Goal: Transaction & Acquisition: Purchase product/service

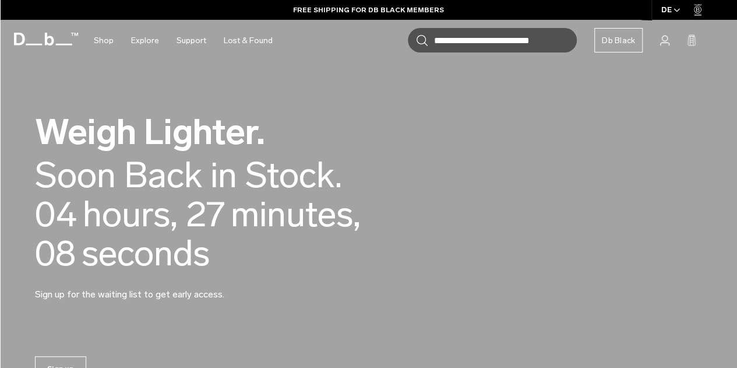
click at [446, 256] on div "Weigh Lighter. Back in Stock Today. Soon Back in Stock. 00 days, 04 hours, 27 m…" at bounding box center [368, 207] width 667 height 256
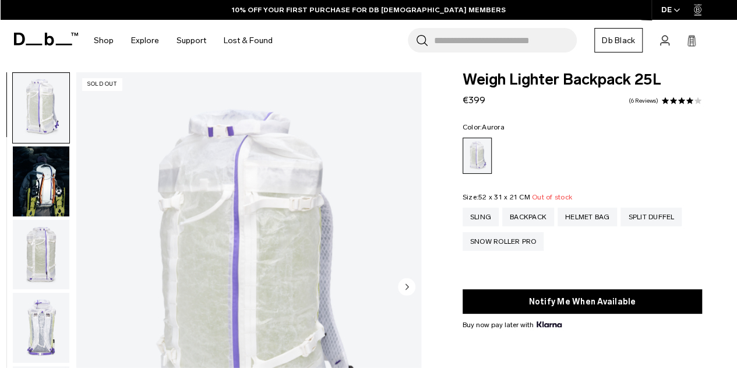
scroll to position [7, 0]
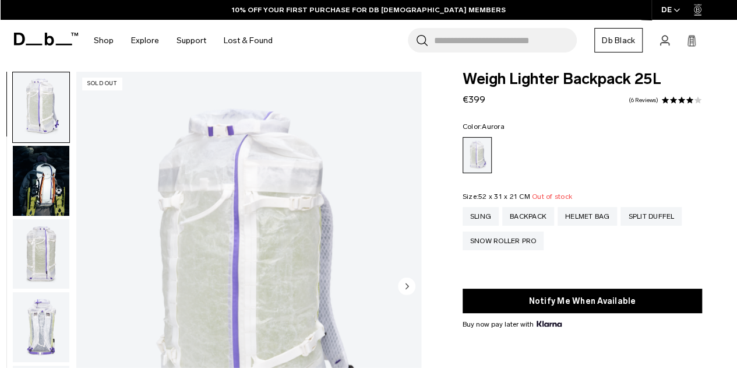
click at [58, 178] on img "button" at bounding box center [41, 181] width 56 height 70
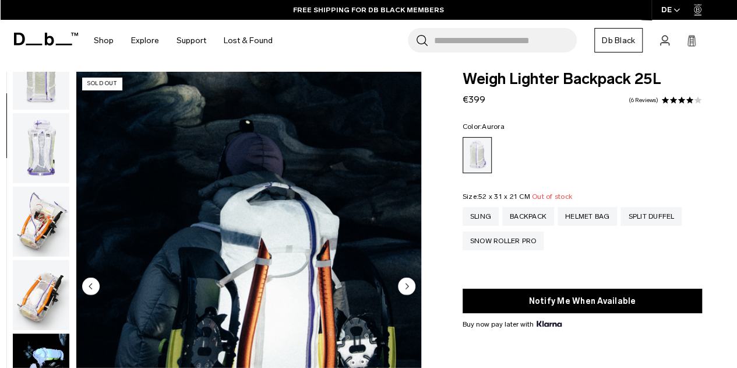
scroll to position [175, 0]
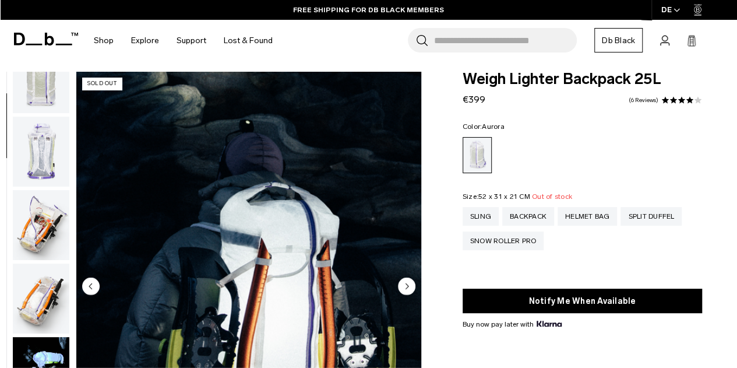
click at [42, 218] on img "button" at bounding box center [41, 225] width 56 height 70
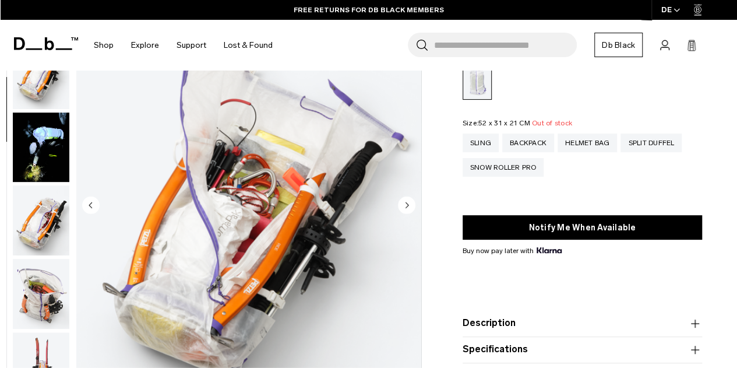
scroll to position [87, 0]
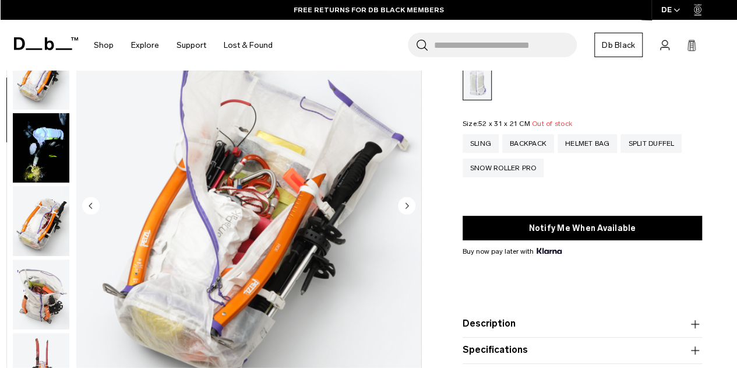
click at [56, 309] on img "button" at bounding box center [41, 294] width 56 height 70
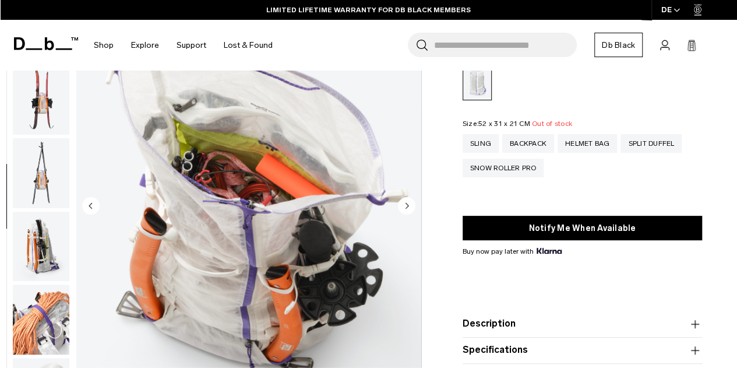
scroll to position [591, 0]
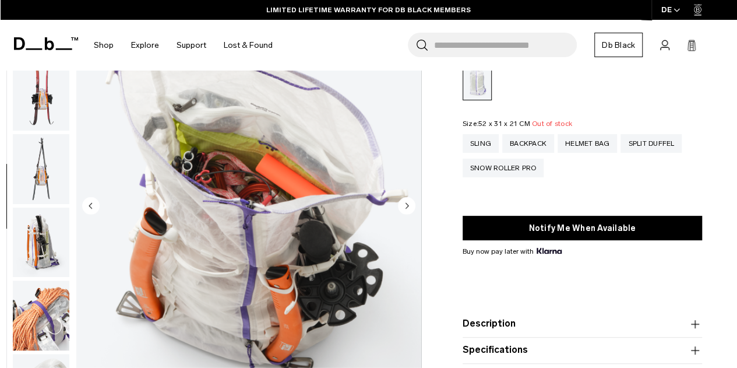
click at [47, 252] on img "button" at bounding box center [41, 242] width 56 height 70
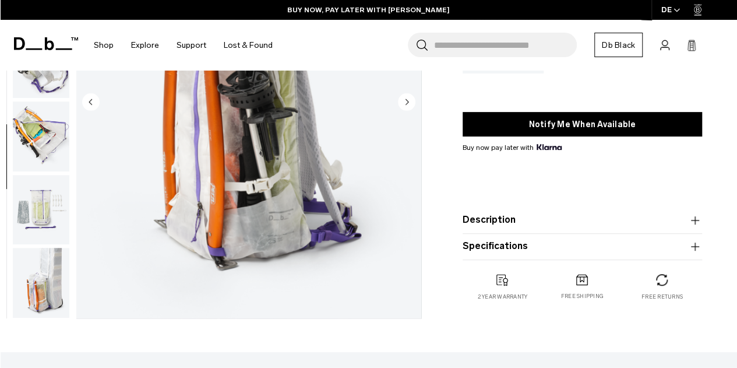
scroll to position [193, 0]
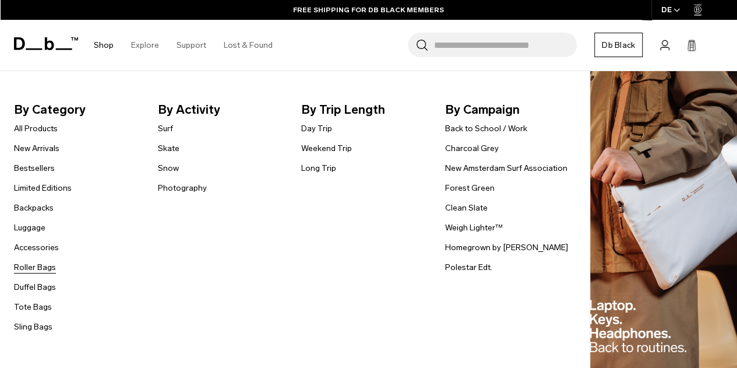
scroll to position [206, 0]
click at [30, 293] on li "Duffel Bags" at bounding box center [43, 287] width 58 height 14
click at [30, 288] on link "Duffel Bags" at bounding box center [35, 287] width 42 height 12
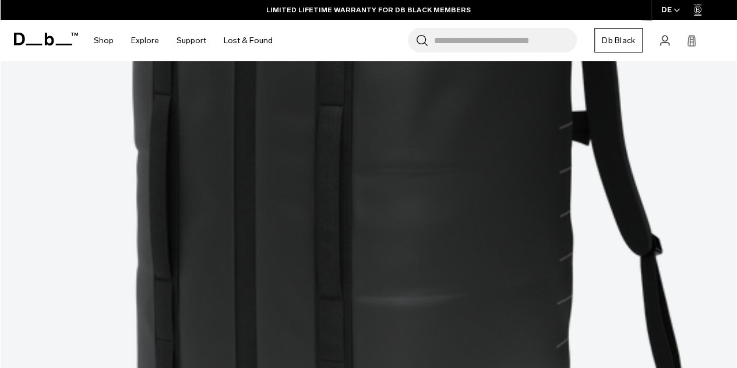
scroll to position [486, 0]
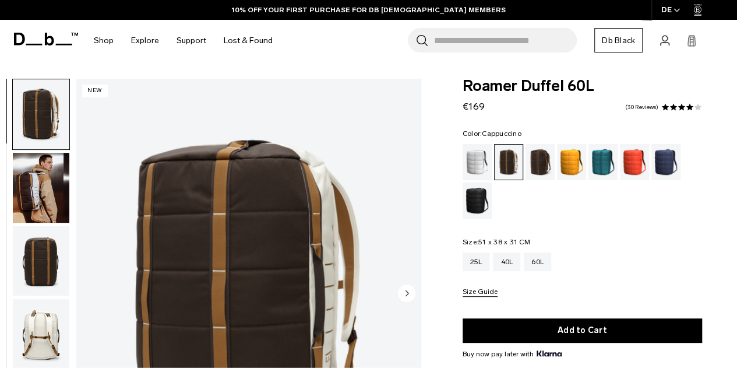
click at [28, 174] on img "button" at bounding box center [41, 188] width 56 height 70
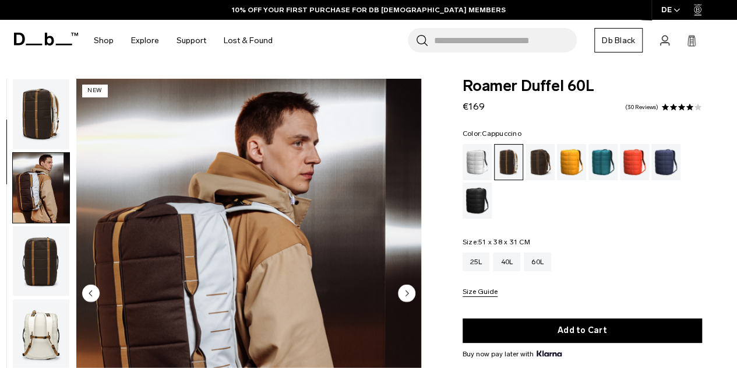
scroll to position [73, 0]
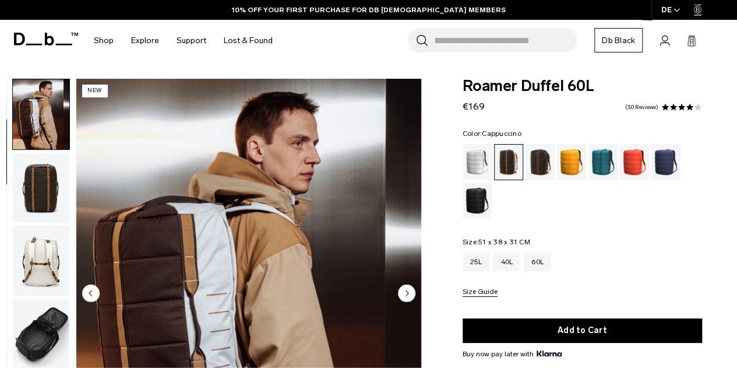
click at [28, 174] on img "button" at bounding box center [41, 188] width 56 height 70
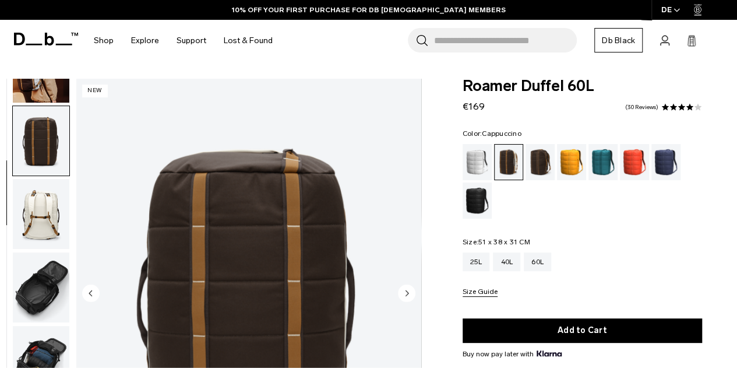
scroll to position [147, 0]
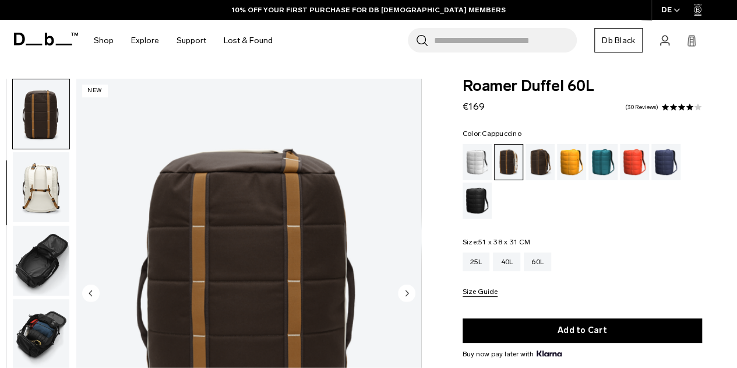
click at [28, 174] on img "button" at bounding box center [41, 187] width 56 height 70
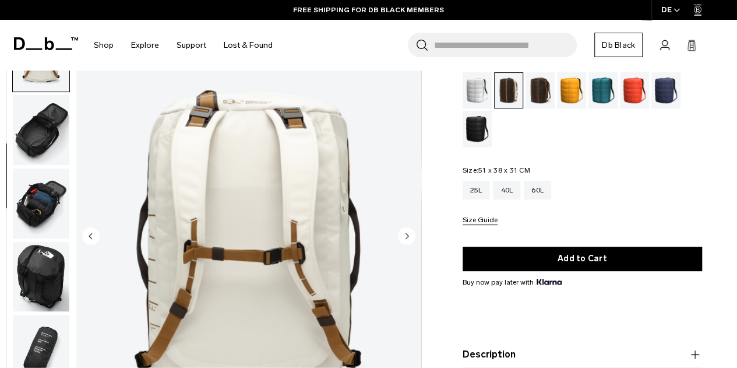
scroll to position [72, 0]
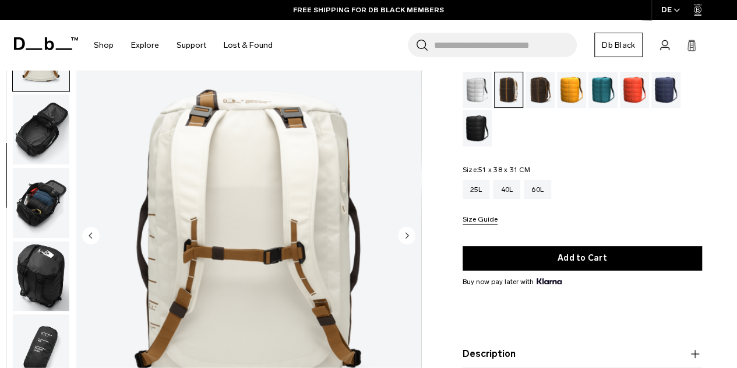
click at [50, 133] on img "button" at bounding box center [41, 129] width 56 height 70
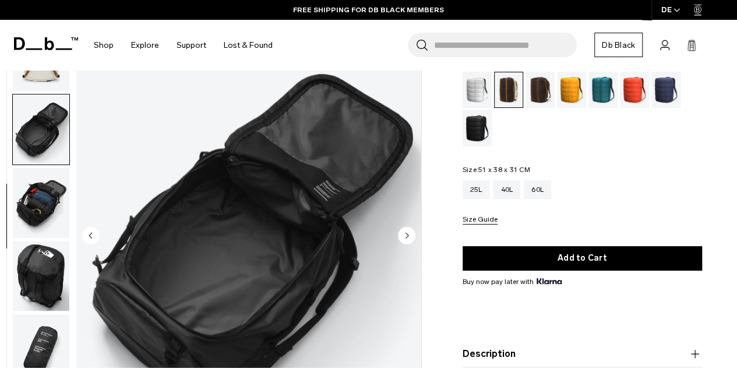
scroll to position [294, 0]
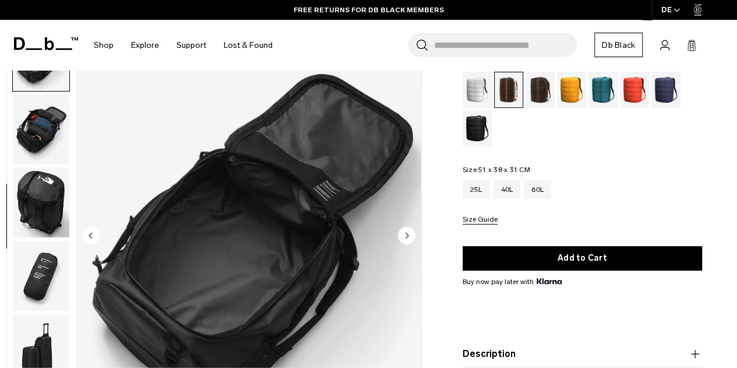
click at [50, 133] on img "button" at bounding box center [41, 129] width 56 height 70
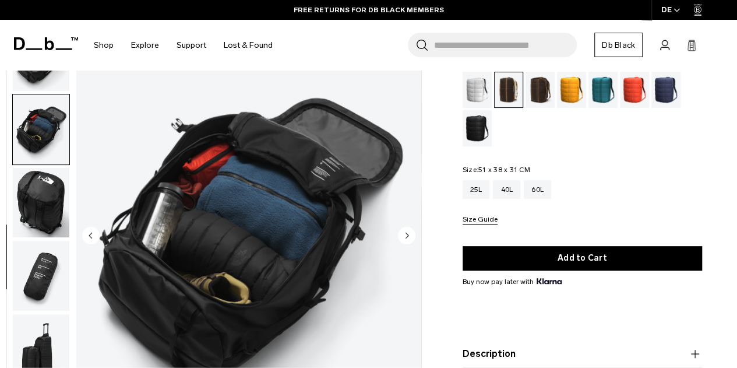
scroll to position [301, 0]
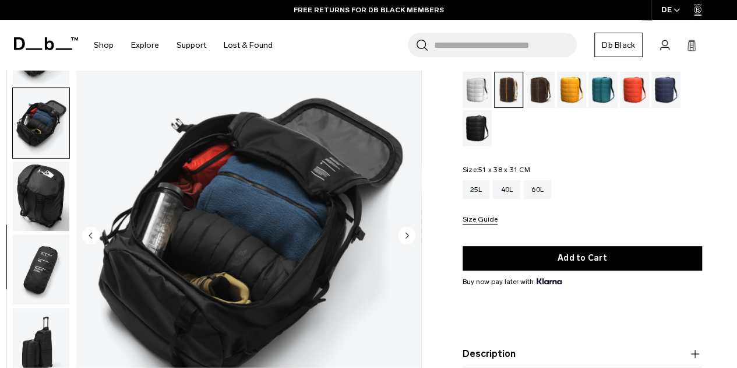
click at [44, 181] on img "button" at bounding box center [41, 196] width 56 height 70
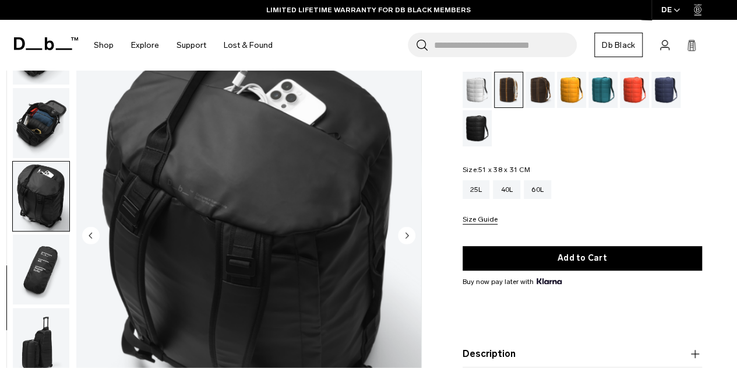
click at [37, 252] on img "button" at bounding box center [41, 270] width 56 height 70
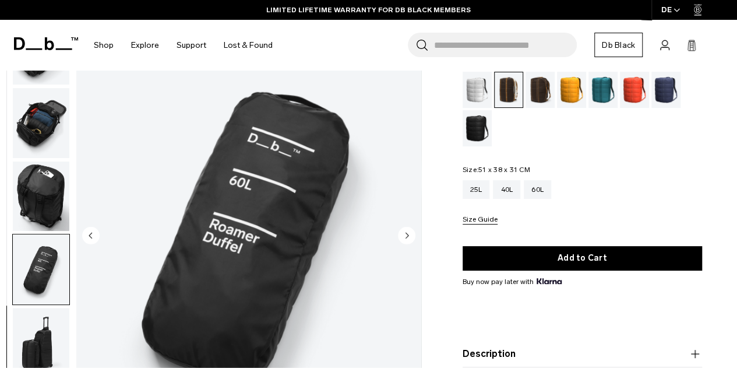
click at [33, 316] on img "button" at bounding box center [41, 343] width 56 height 70
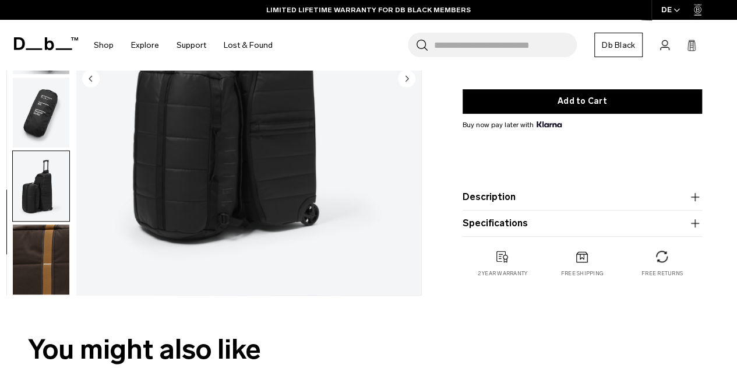
scroll to position [227, 0]
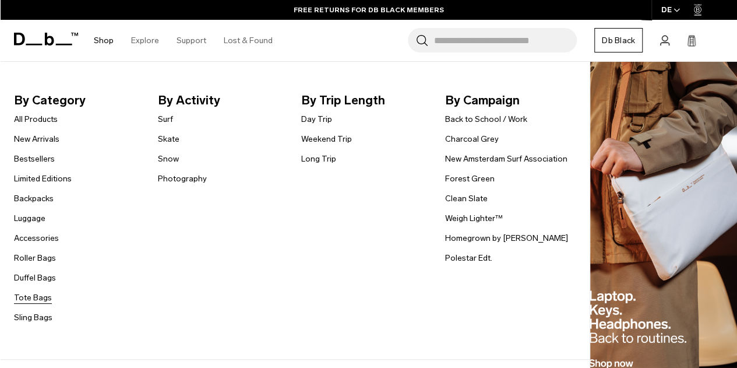
click at [36, 291] on link "Tote Bags" at bounding box center [33, 297] width 38 height 12
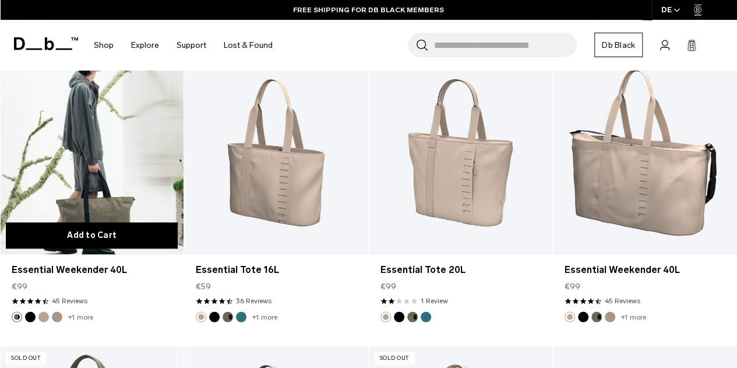
scroll to position [825, 0]
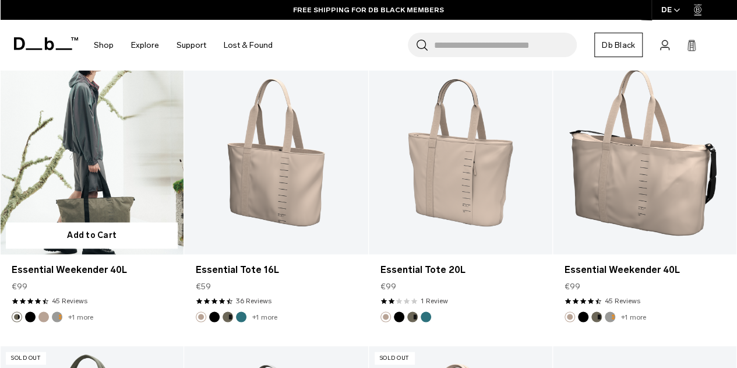
click at [136, 216] on form "Add to Cart" at bounding box center [91, 235] width 183 height 38
click at [108, 172] on link "Essential Weekender 40L" at bounding box center [91, 152] width 183 height 204
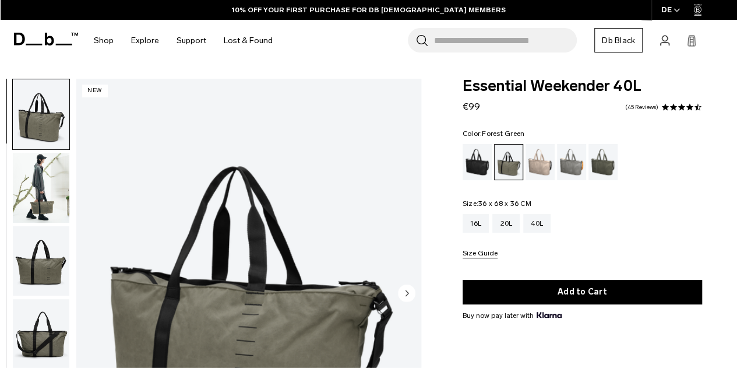
click at [50, 189] on img "button" at bounding box center [41, 188] width 56 height 70
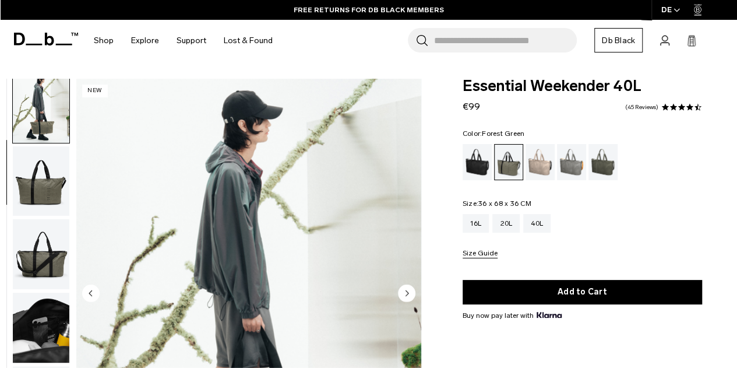
click at [42, 255] on img "button" at bounding box center [41, 254] width 56 height 70
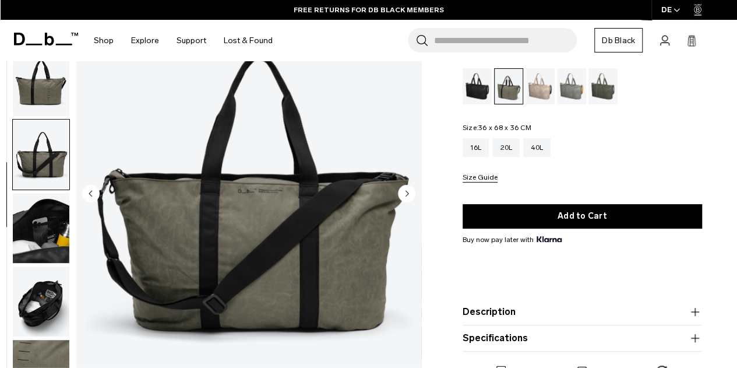
scroll to position [100, 0]
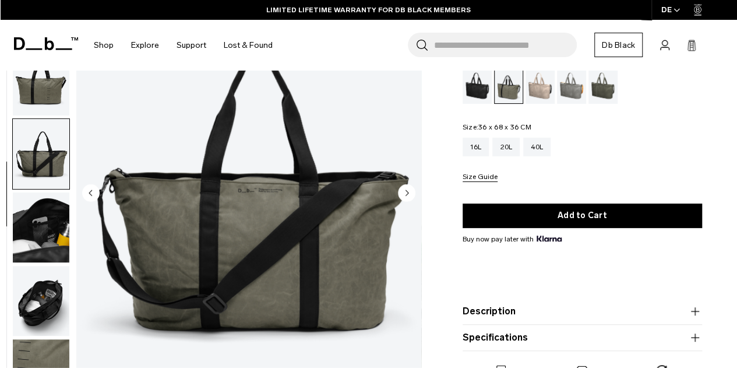
click at [43, 248] on img "button" at bounding box center [41, 227] width 56 height 70
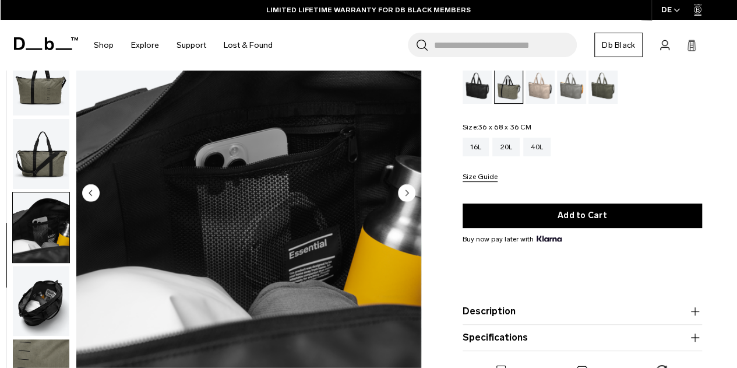
click at [46, 298] on img "button" at bounding box center [41, 301] width 56 height 70
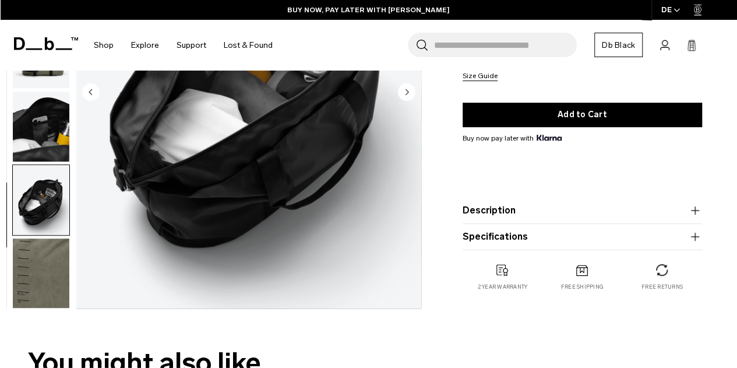
scroll to position [210, 0]
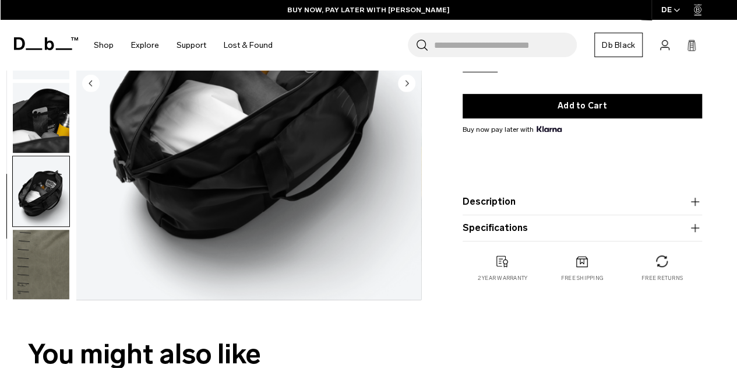
click at [47, 254] on img "button" at bounding box center [41, 264] width 56 height 70
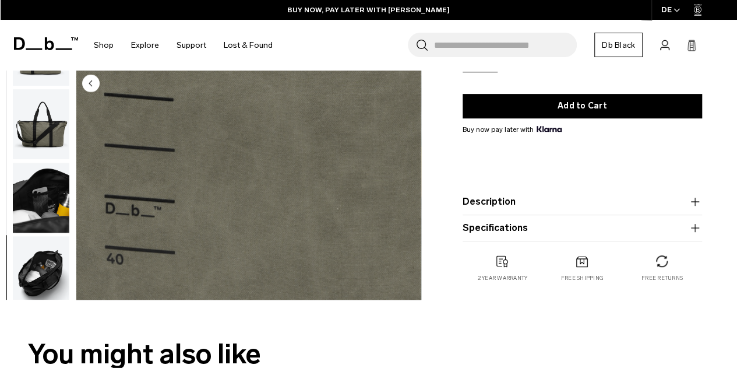
scroll to position [0, 0]
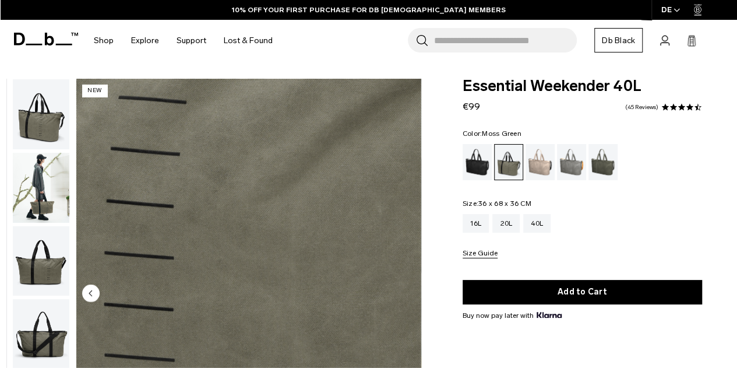
click at [605, 163] on div "Moss Green" at bounding box center [603, 162] width 30 height 36
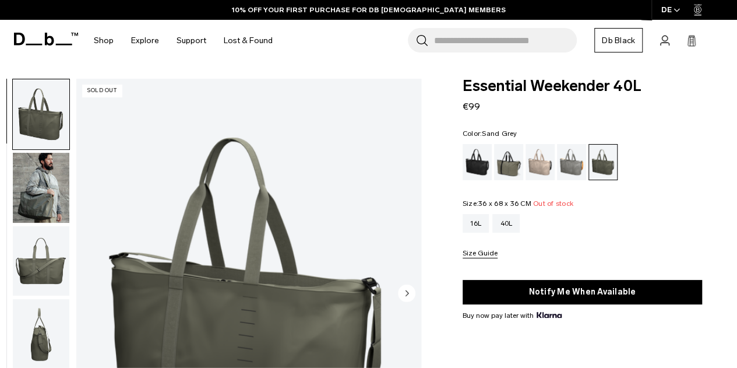
click at [568, 157] on div "Sand Grey" at bounding box center [572, 162] width 30 height 36
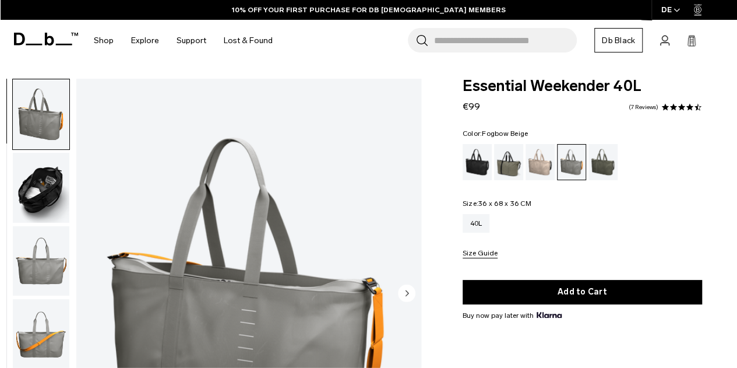
click at [541, 168] on div "Fogbow Beige" at bounding box center [540, 162] width 30 height 36
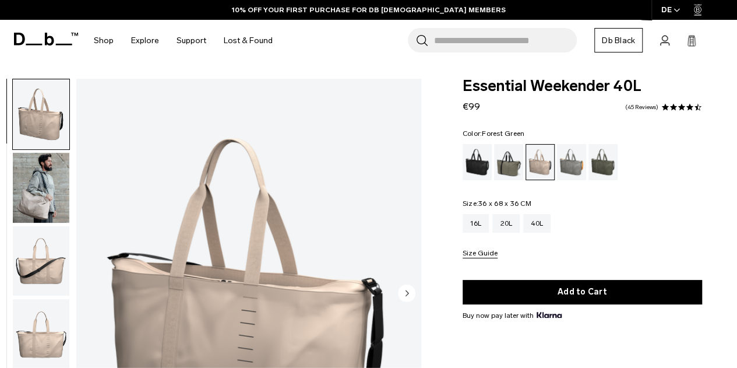
click at [513, 172] on div "Forest Green" at bounding box center [509, 162] width 30 height 36
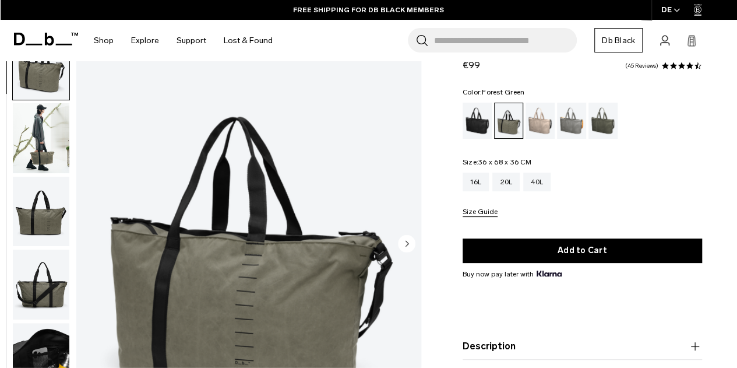
scroll to position [47, 0]
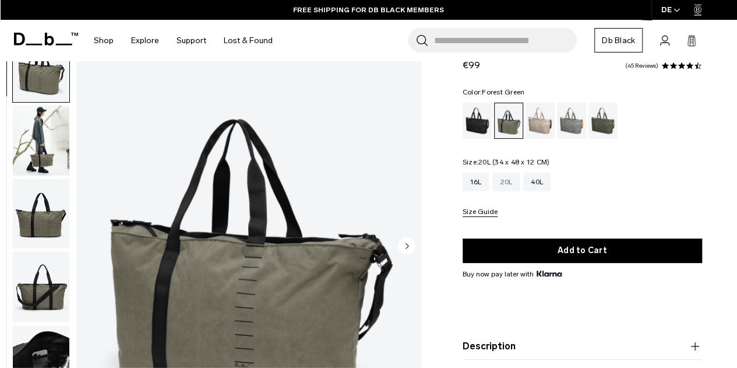
click at [507, 181] on div "20L" at bounding box center [505, 181] width 27 height 19
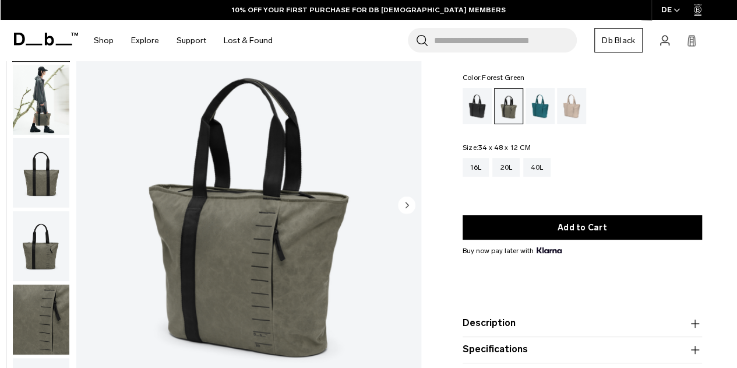
click at [403, 202] on circle "Next slide" at bounding box center [406, 204] width 17 height 17
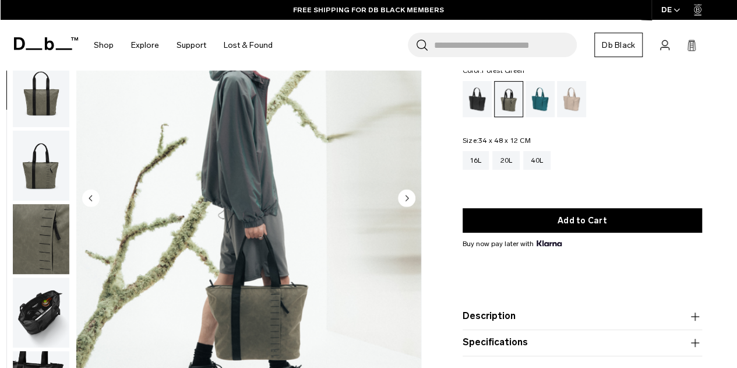
scroll to position [94, 0]
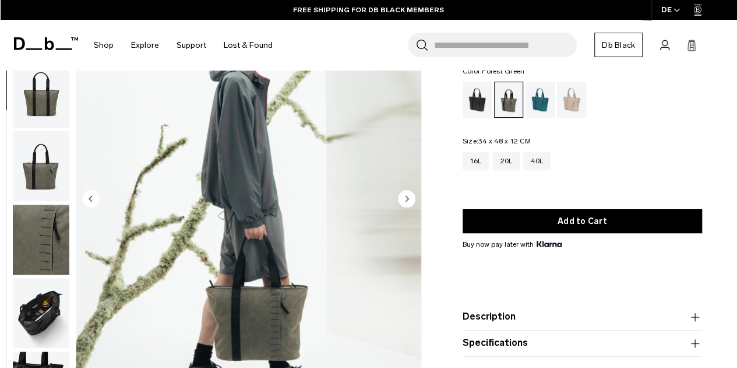
click at [403, 202] on circle "Next slide" at bounding box center [406, 197] width 17 height 17
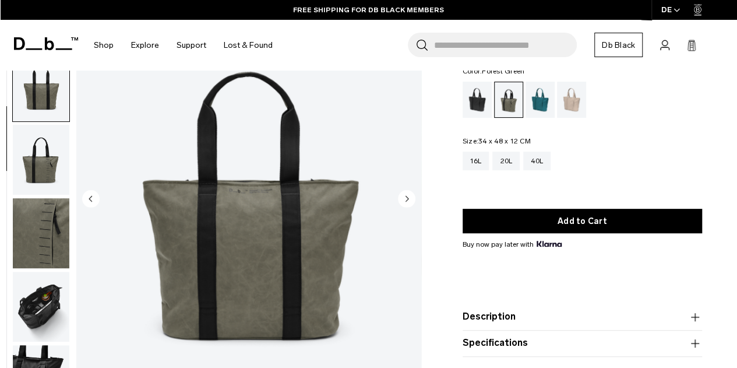
click at [403, 202] on circle "Next slide" at bounding box center [406, 197] width 17 height 17
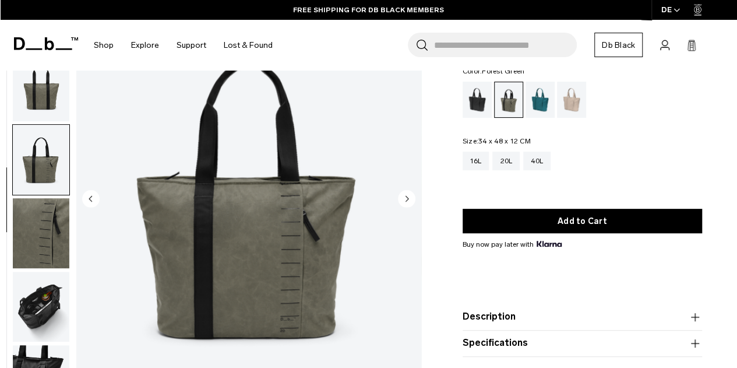
click at [403, 202] on circle "Next slide" at bounding box center [406, 197] width 17 height 17
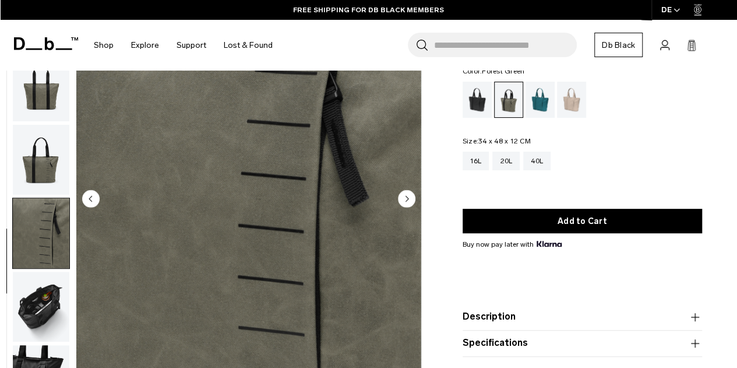
click at [403, 202] on circle "Next slide" at bounding box center [406, 197] width 17 height 17
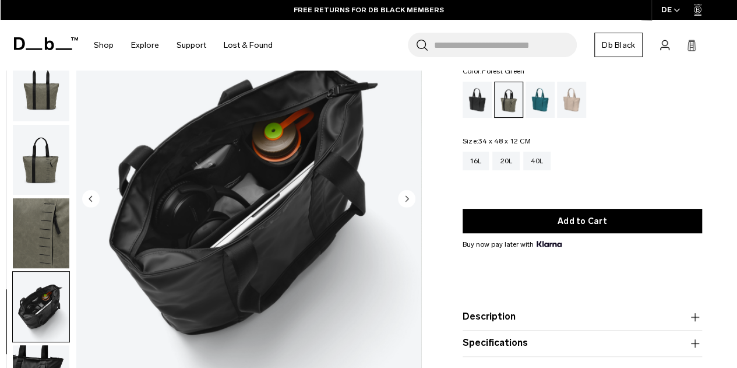
click at [403, 202] on circle "Next slide" at bounding box center [406, 197] width 17 height 17
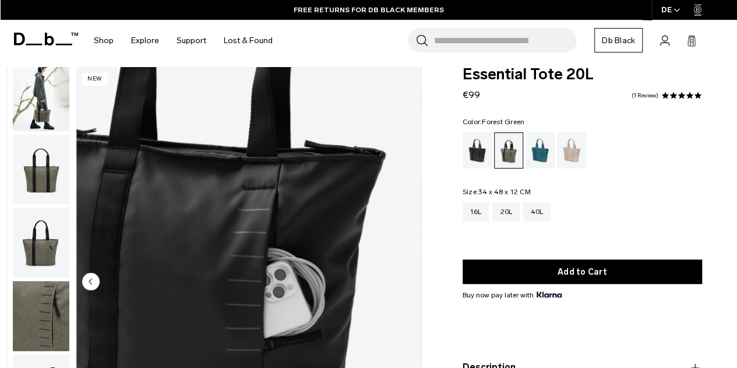
scroll to position [0, 0]
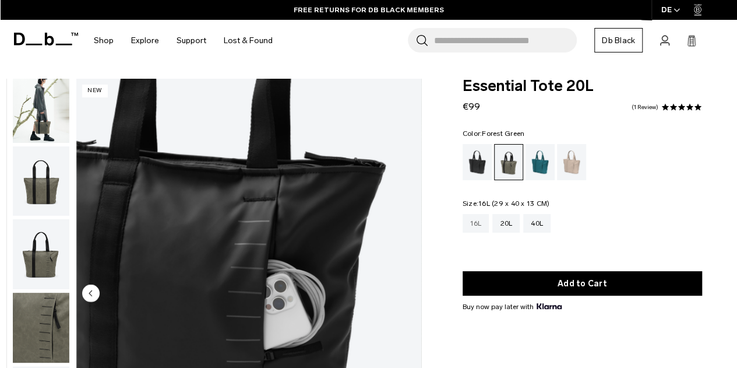
click at [482, 218] on div "16L" at bounding box center [475, 223] width 27 height 19
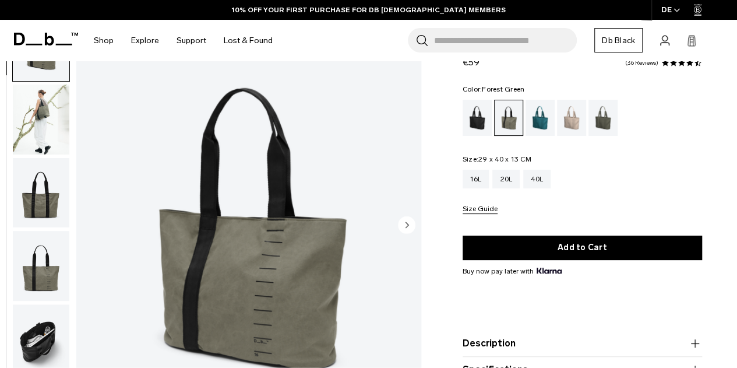
scroll to position [69, 0]
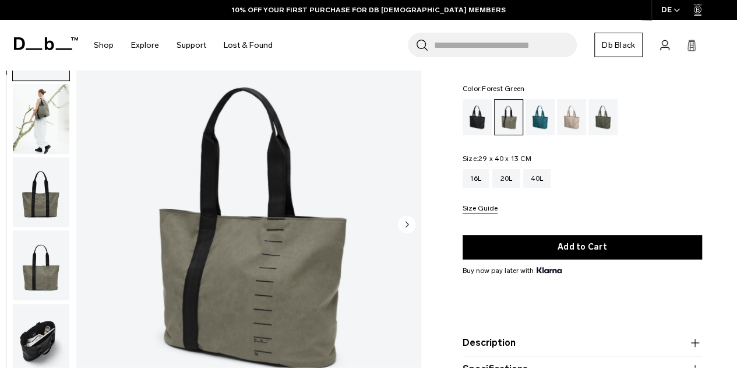
click at [408, 231] on circle "Next slide" at bounding box center [406, 223] width 17 height 17
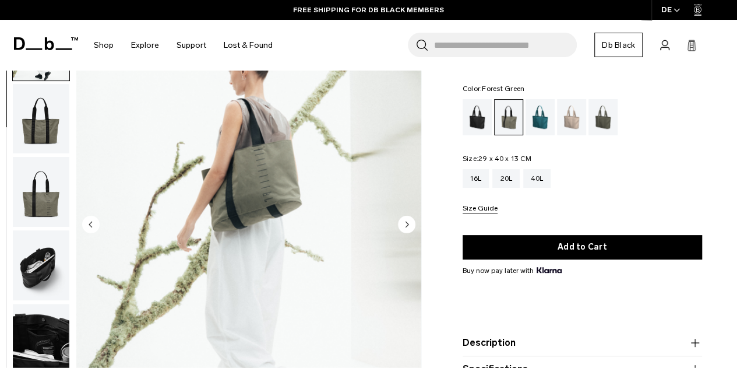
scroll to position [71, 0]
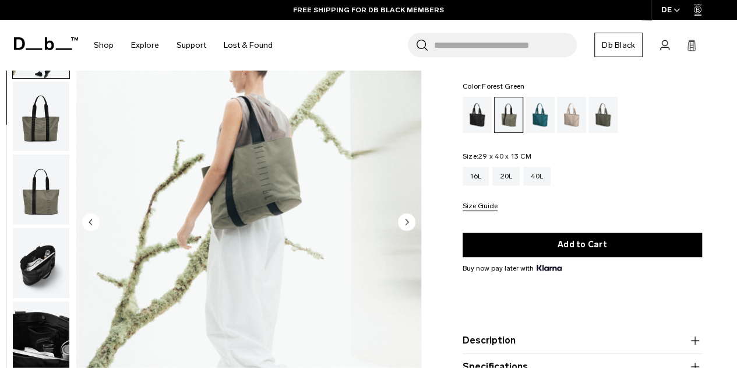
click at [408, 226] on circle "Next slide" at bounding box center [406, 221] width 17 height 17
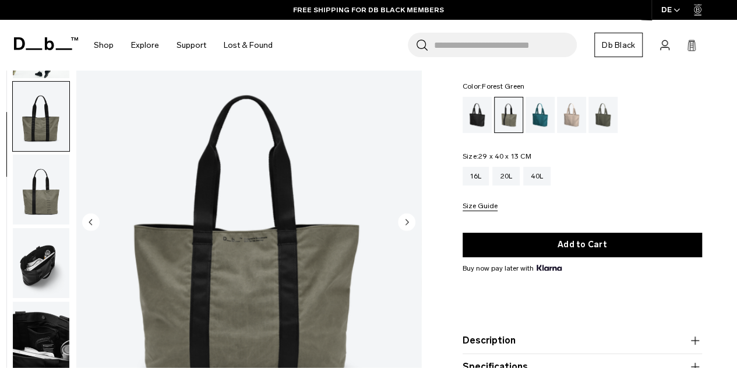
scroll to position [147, 0]
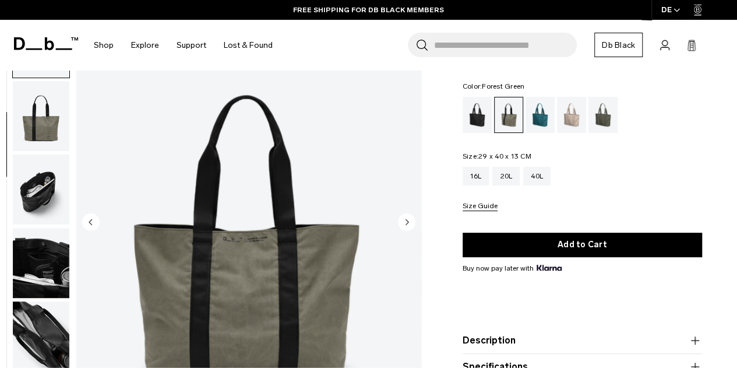
click at [408, 226] on circle "Next slide" at bounding box center [406, 221] width 17 height 17
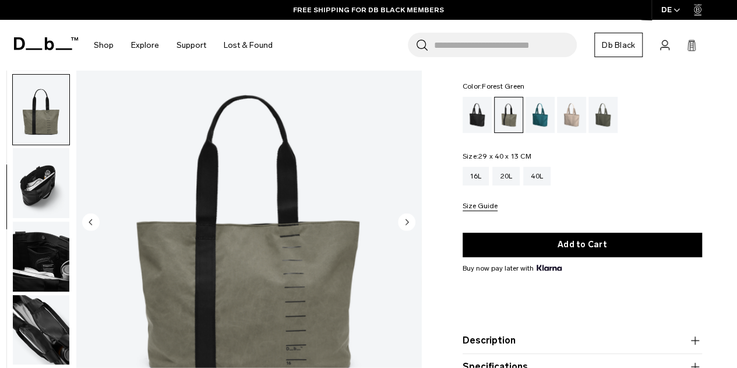
click at [408, 226] on circle "Next slide" at bounding box center [406, 221] width 17 height 17
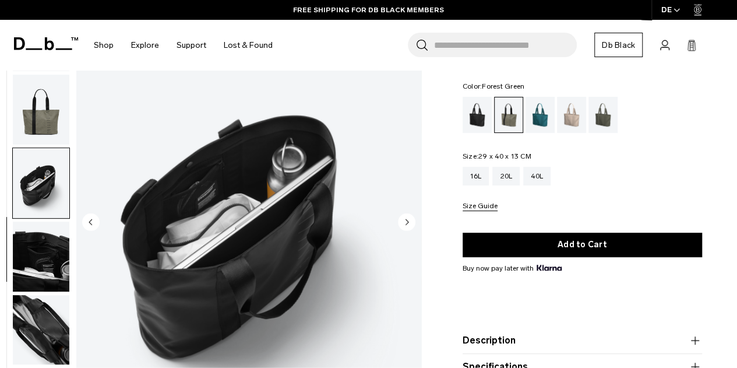
click at [408, 226] on circle "Next slide" at bounding box center [406, 221] width 17 height 17
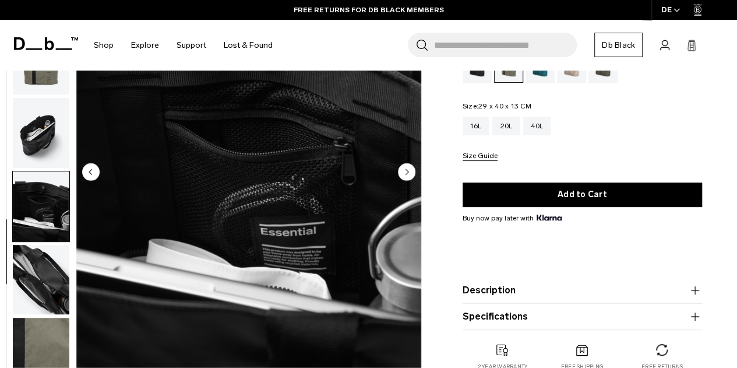
scroll to position [122, 0]
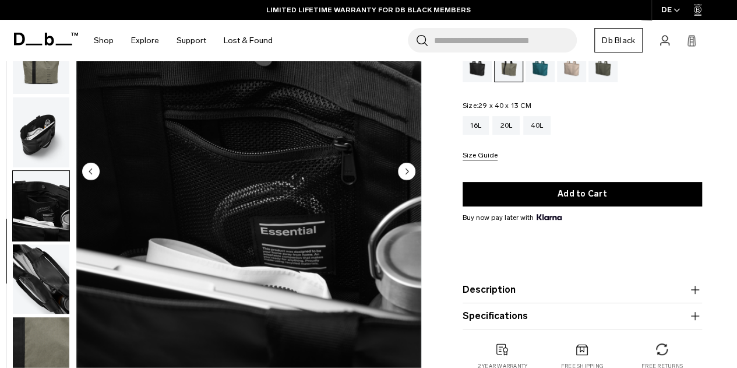
click at [405, 169] on circle "Next slide" at bounding box center [406, 170] width 17 height 17
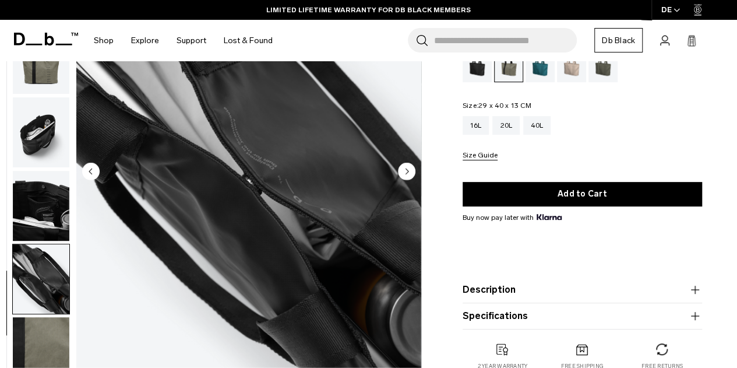
click at [405, 169] on circle "Next slide" at bounding box center [406, 170] width 17 height 17
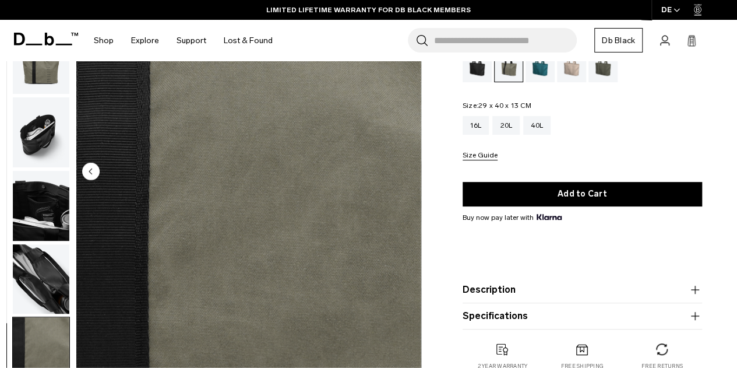
scroll to position [0, 0]
